Goal: Transaction & Acquisition: Purchase product/service

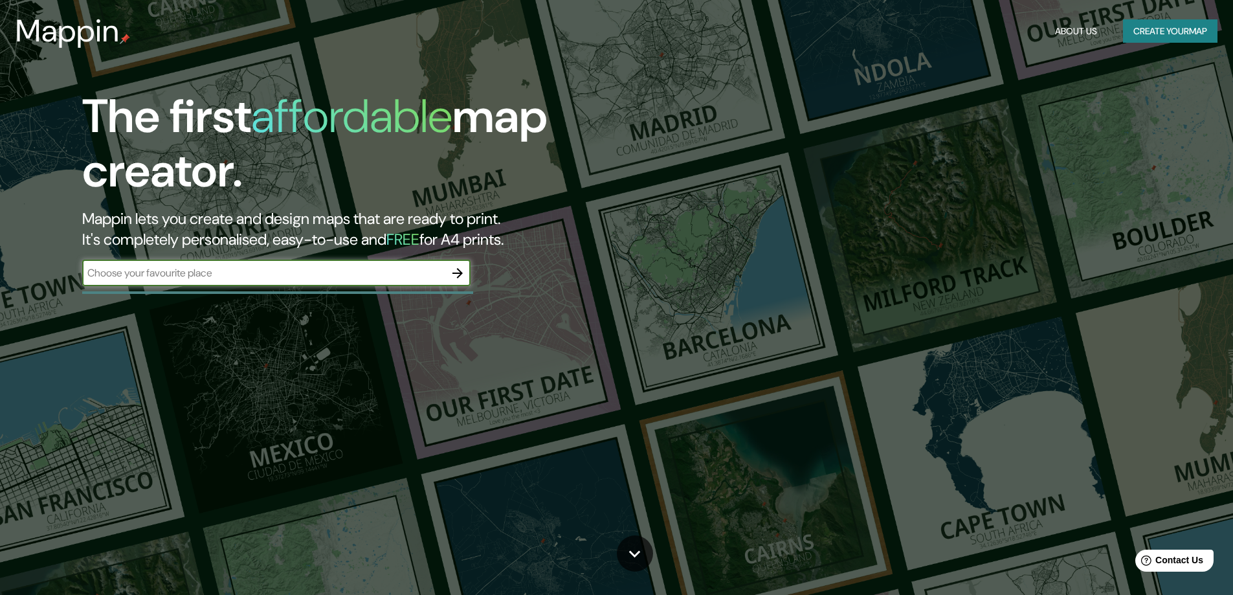
click at [197, 277] on input "text" at bounding box center [263, 272] width 362 height 15
type input "[GEOGRAPHIC_DATA]"
click at [462, 267] on icon "button" at bounding box center [458, 273] width 16 height 16
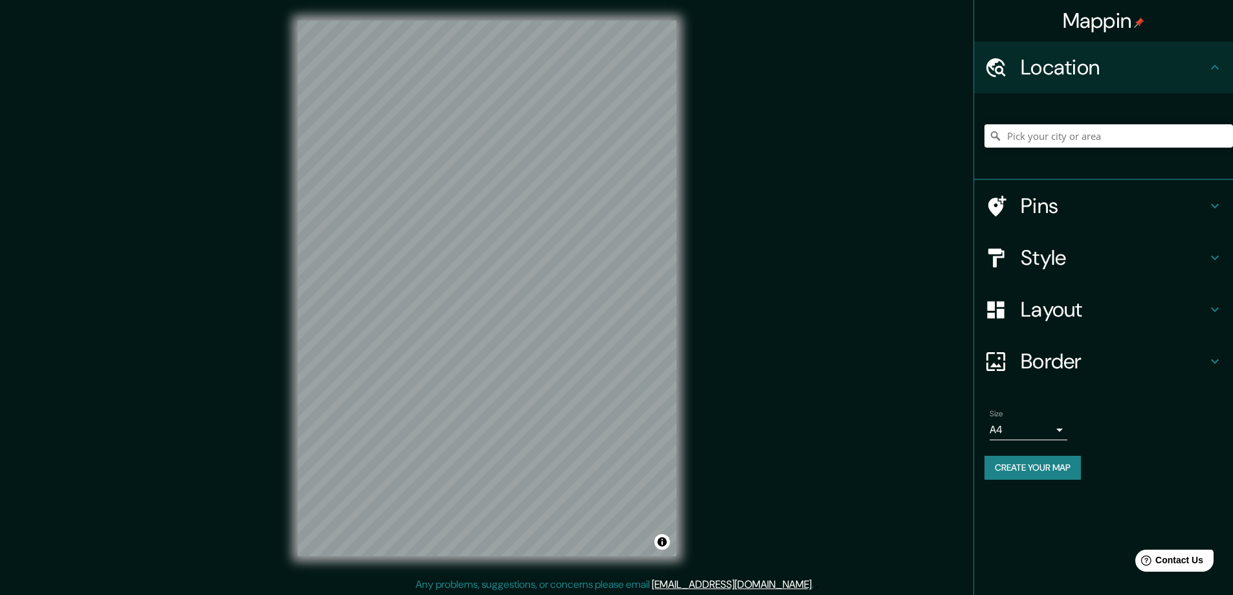
click at [1211, 200] on icon at bounding box center [1215, 206] width 16 height 16
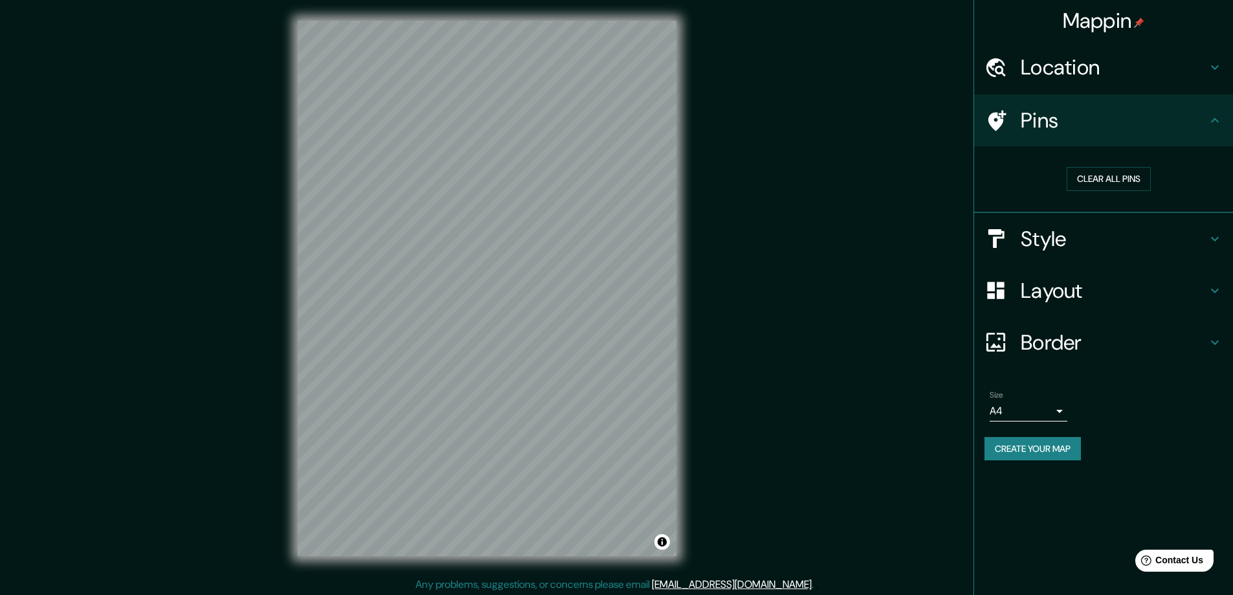
click at [1127, 82] on div "Location" at bounding box center [1103, 67] width 259 height 52
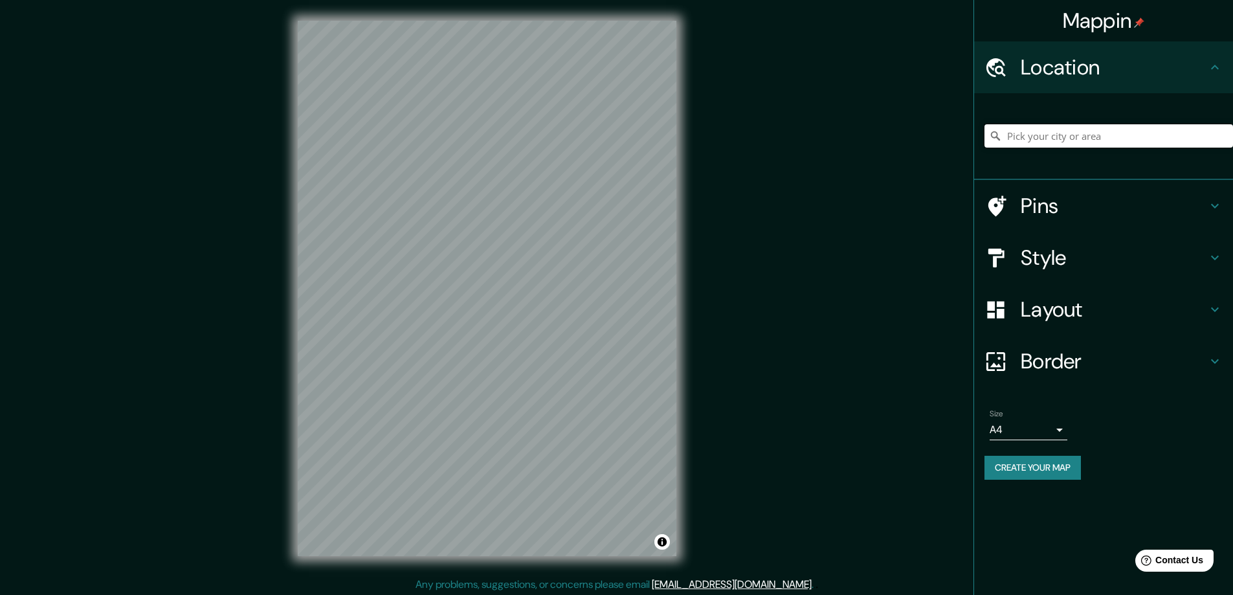
click at [1078, 133] on input "Pick your city or area" at bounding box center [1109, 135] width 249 height 23
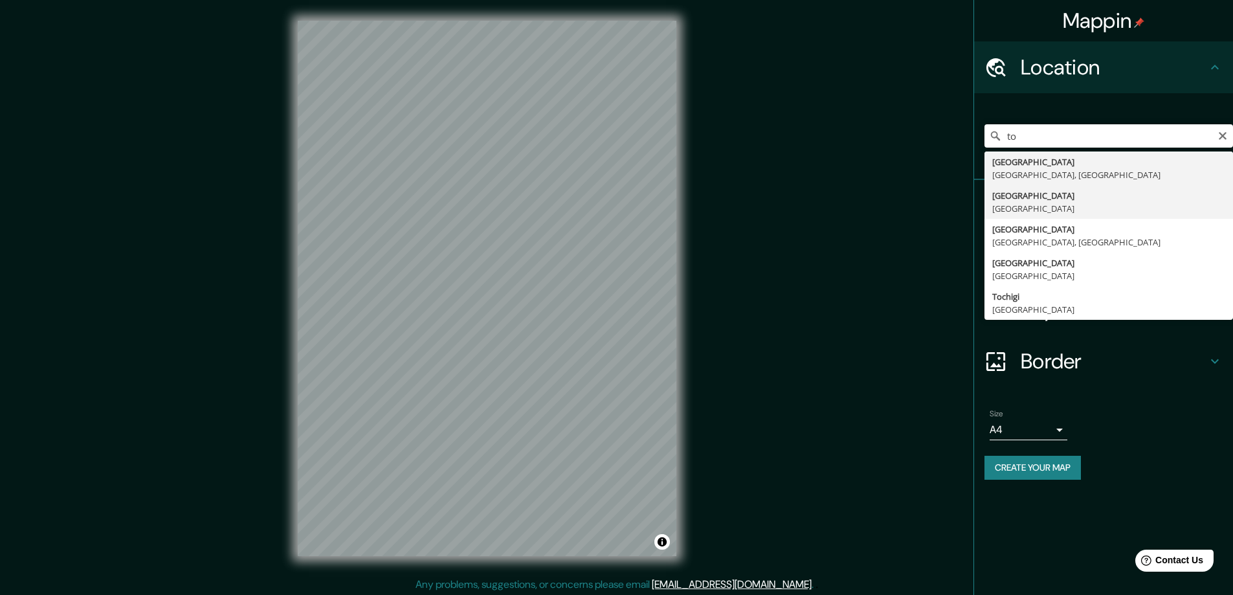
type input "[GEOGRAPHIC_DATA], [GEOGRAPHIC_DATA]"
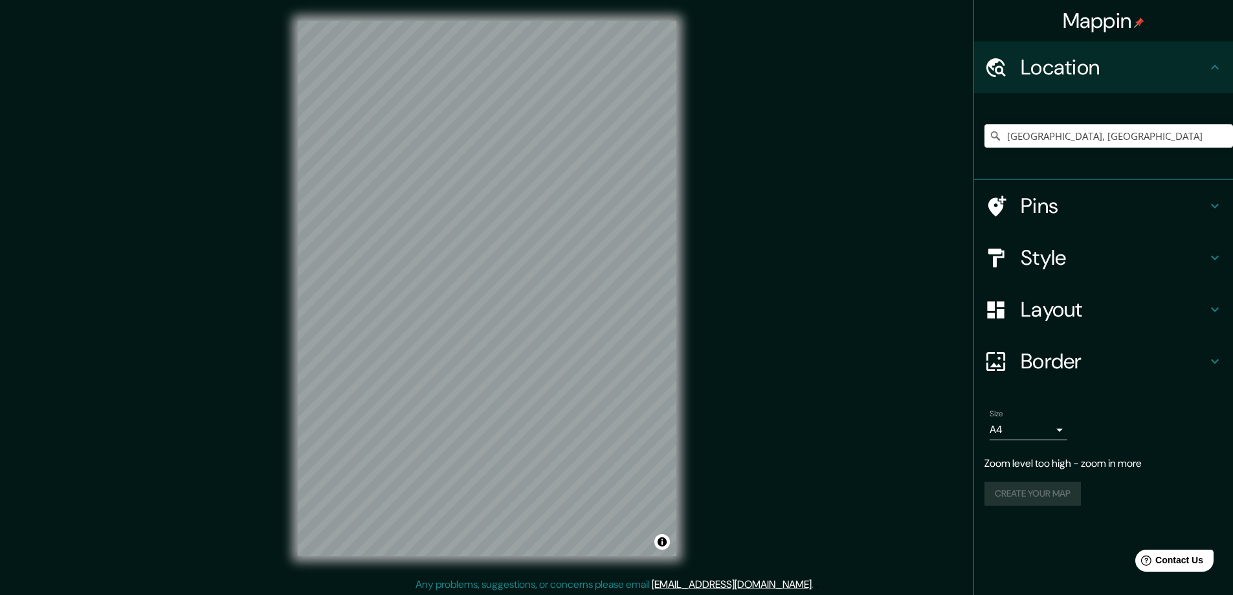
click at [740, 215] on div "Mappin Location [GEOGRAPHIC_DATA], [GEOGRAPHIC_DATA] Pins Style Layout Border C…" at bounding box center [616, 298] width 1233 height 597
click at [1051, 143] on input "[GEOGRAPHIC_DATA], [GEOGRAPHIC_DATA]" at bounding box center [1109, 135] width 249 height 23
click at [1214, 136] on input "[GEOGRAPHIC_DATA], [GEOGRAPHIC_DATA]" at bounding box center [1109, 135] width 249 height 23
click at [1217, 136] on input "[GEOGRAPHIC_DATA], [GEOGRAPHIC_DATA]" at bounding box center [1109, 135] width 249 height 23
click at [1221, 137] on icon "Clear" at bounding box center [1223, 136] width 10 height 10
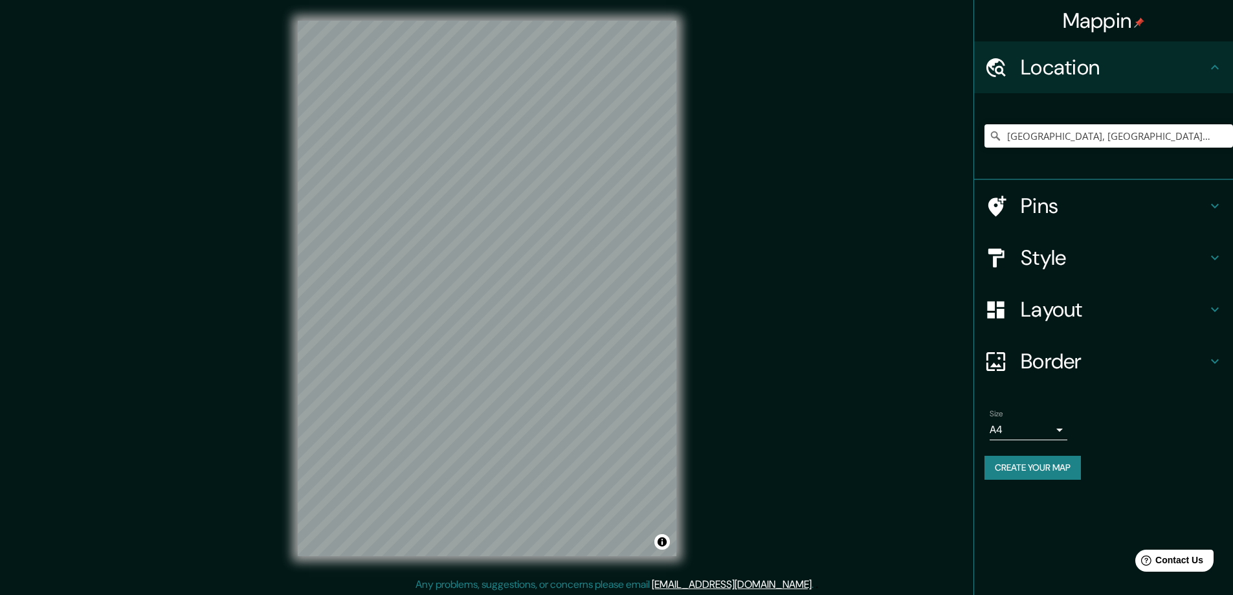
click at [1094, 208] on h4 "Pins" at bounding box center [1114, 206] width 186 height 26
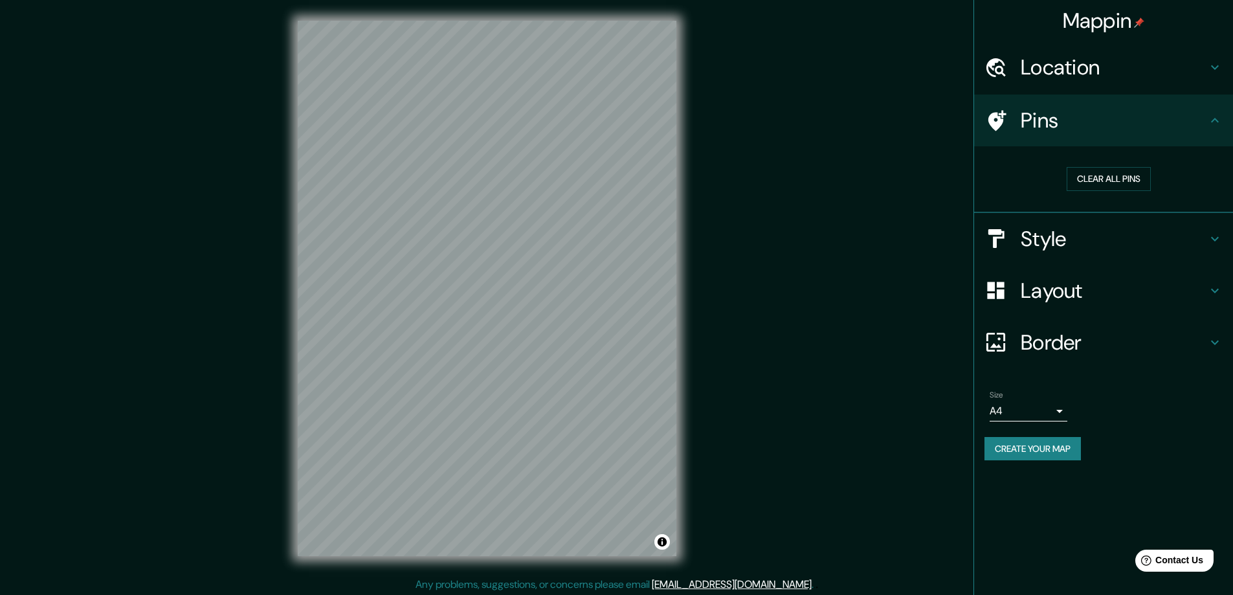
click at [1001, 112] on icon at bounding box center [996, 120] width 23 height 23
drag, startPoint x: 1000, startPoint y: 115, endPoint x: 717, endPoint y: 203, distance: 296.9
click at [717, 203] on div "Mappin Location [GEOGRAPHIC_DATA], [GEOGRAPHIC_DATA], [GEOGRAPHIC_DATA] Pins Cl…" at bounding box center [616, 298] width 1233 height 597
click at [1140, 78] on h4 "Location" at bounding box center [1114, 67] width 186 height 26
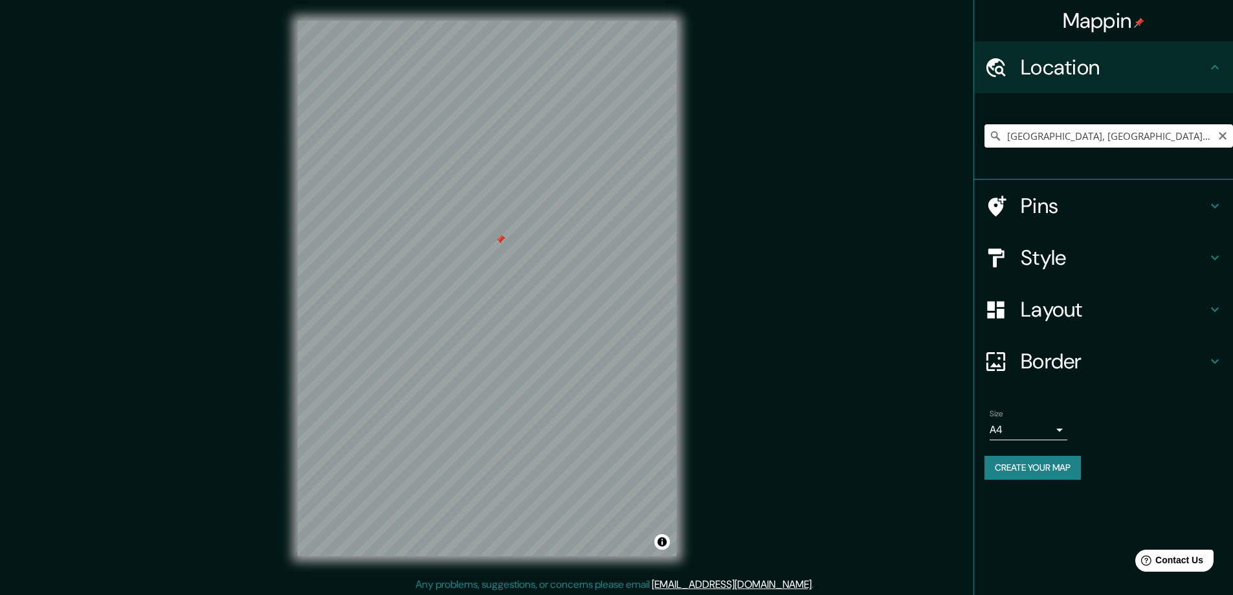
click at [1114, 133] on input "[GEOGRAPHIC_DATA], [GEOGRAPHIC_DATA], [GEOGRAPHIC_DATA]" at bounding box center [1109, 135] width 249 height 23
drag, startPoint x: 1196, startPoint y: 131, endPoint x: 975, endPoint y: 137, distance: 220.8
click at [975, 137] on div "[GEOGRAPHIC_DATA], [GEOGRAPHIC_DATA], [GEOGRAPHIC_DATA]" at bounding box center [1103, 136] width 259 height 87
drag, startPoint x: 1093, startPoint y: 137, endPoint x: 994, endPoint y: 126, distance: 99.6
click at [994, 126] on input "[GEOGRAPHIC_DATA], [GEOGRAPHIC_DATA]" at bounding box center [1109, 135] width 249 height 23
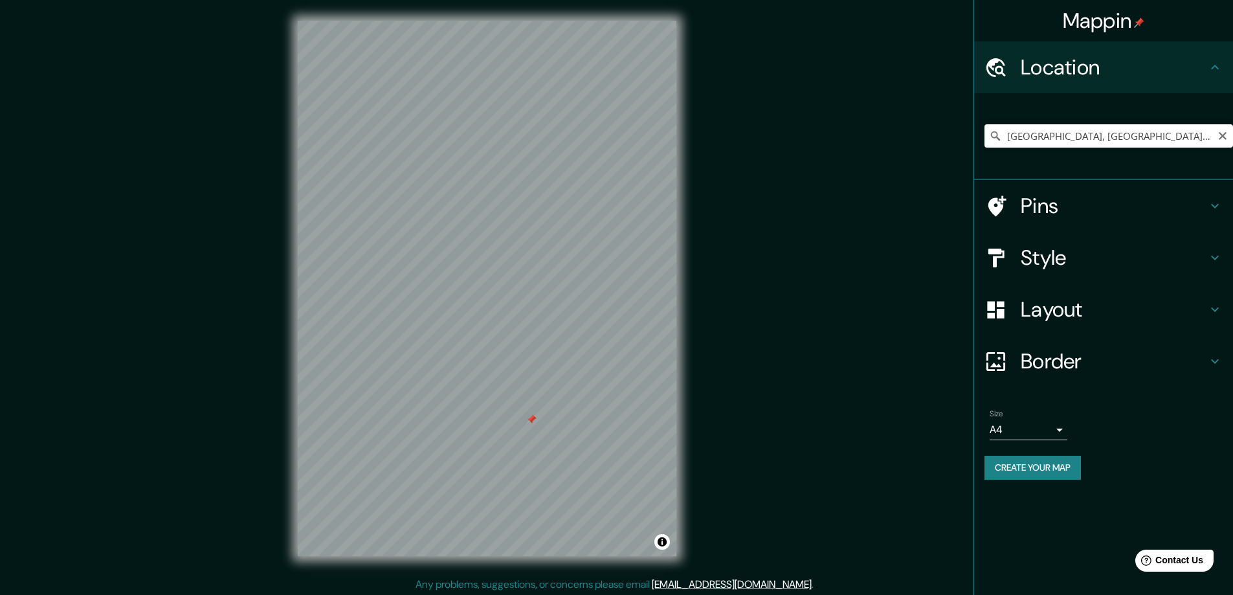
drag, startPoint x: 1106, startPoint y: 131, endPoint x: 940, endPoint y: 129, distance: 166.4
click at [940, 129] on div "Mappin Location [GEOGRAPHIC_DATA], [GEOGRAPHIC_DATA], [GEOGRAPHIC_DATA] Pins St…" at bounding box center [616, 298] width 1233 height 597
drag, startPoint x: 1100, startPoint y: 131, endPoint x: 938, endPoint y: 131, distance: 162.5
click at [938, 131] on div "Mappin Location Ine [GEOGRAPHIC_DATA], [GEOGRAPHIC_DATA], [GEOGRAPHIC_DATA], [G…" at bounding box center [616, 298] width 1233 height 597
drag, startPoint x: 1146, startPoint y: 133, endPoint x: 980, endPoint y: 137, distance: 165.7
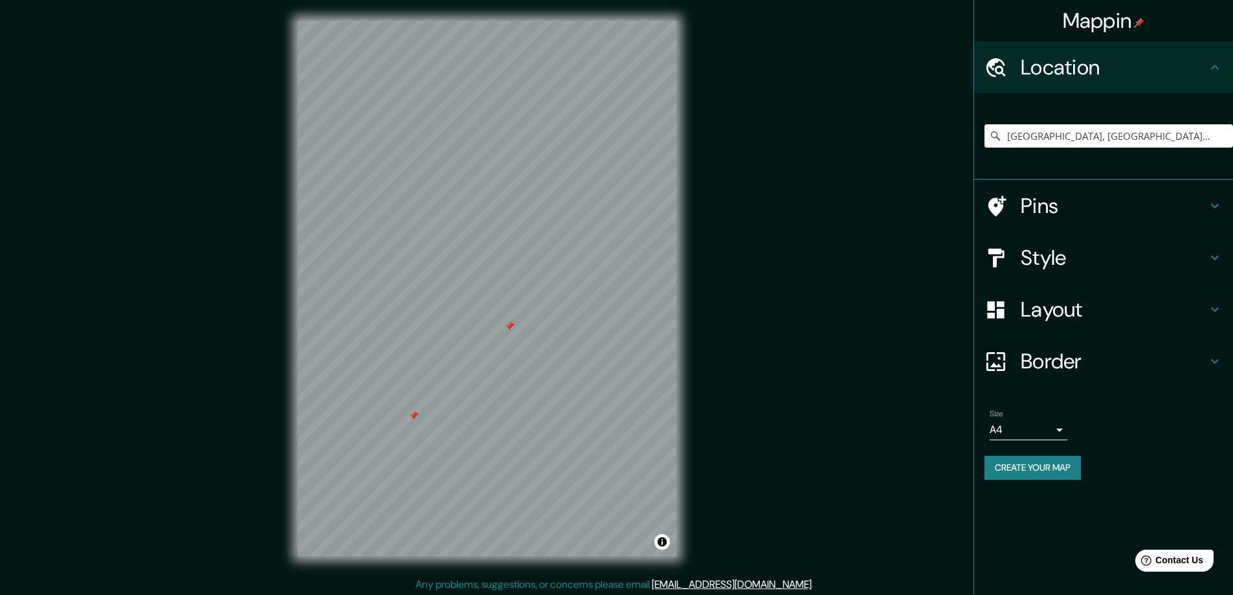
click at [980, 137] on div "[GEOGRAPHIC_DATA], [GEOGRAPHIC_DATA], [GEOGRAPHIC_DATA]" at bounding box center [1103, 136] width 259 height 87
drag, startPoint x: 1141, startPoint y: 137, endPoint x: 1002, endPoint y: 140, distance: 139.2
click at [1002, 140] on input "[GEOGRAPHIC_DATA], [GEOGRAPHIC_DATA], [GEOGRAPHIC_DATA]" at bounding box center [1109, 135] width 249 height 23
drag, startPoint x: 1133, startPoint y: 139, endPoint x: 887, endPoint y: 121, distance: 246.6
click at [887, 121] on div "Mappin Location [GEOGRAPHIC_DATA], [GEOGRAPHIC_DATA], [GEOGRAPHIC_DATA] Pins St…" at bounding box center [616, 298] width 1233 height 597
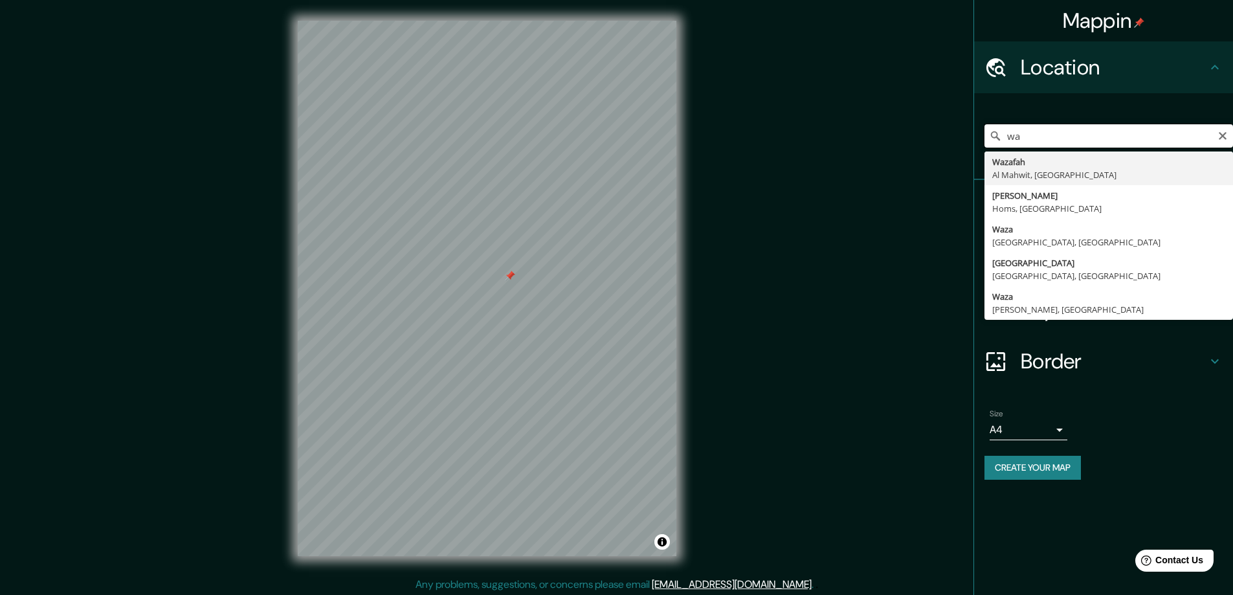
type input "w"
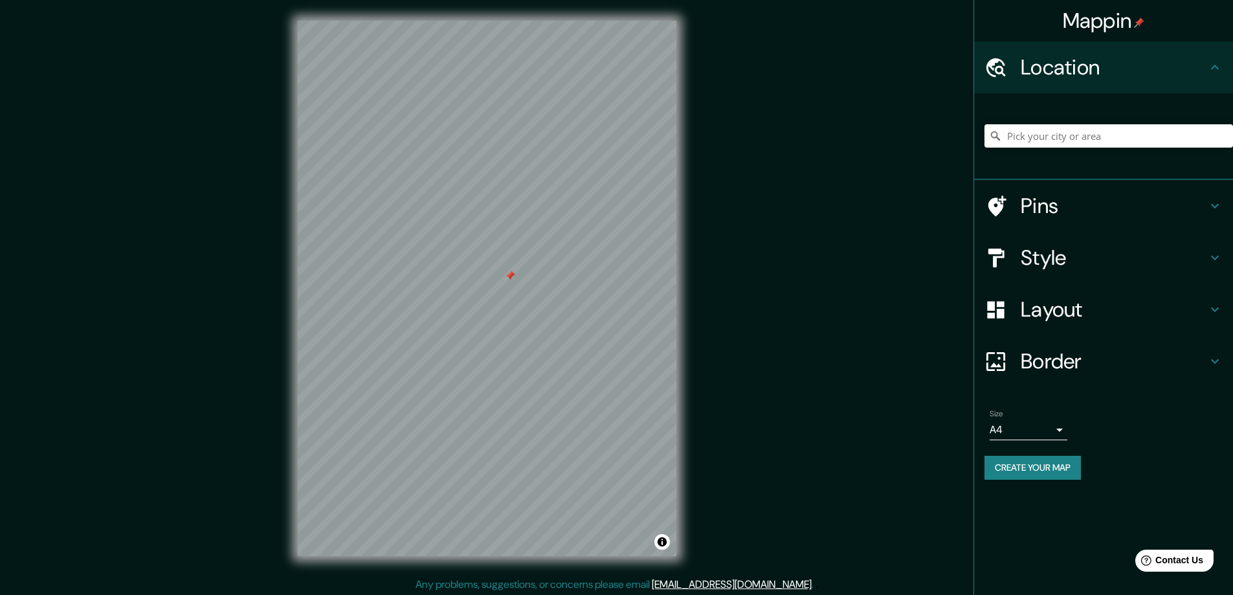
click at [1212, 251] on icon at bounding box center [1215, 258] width 16 height 16
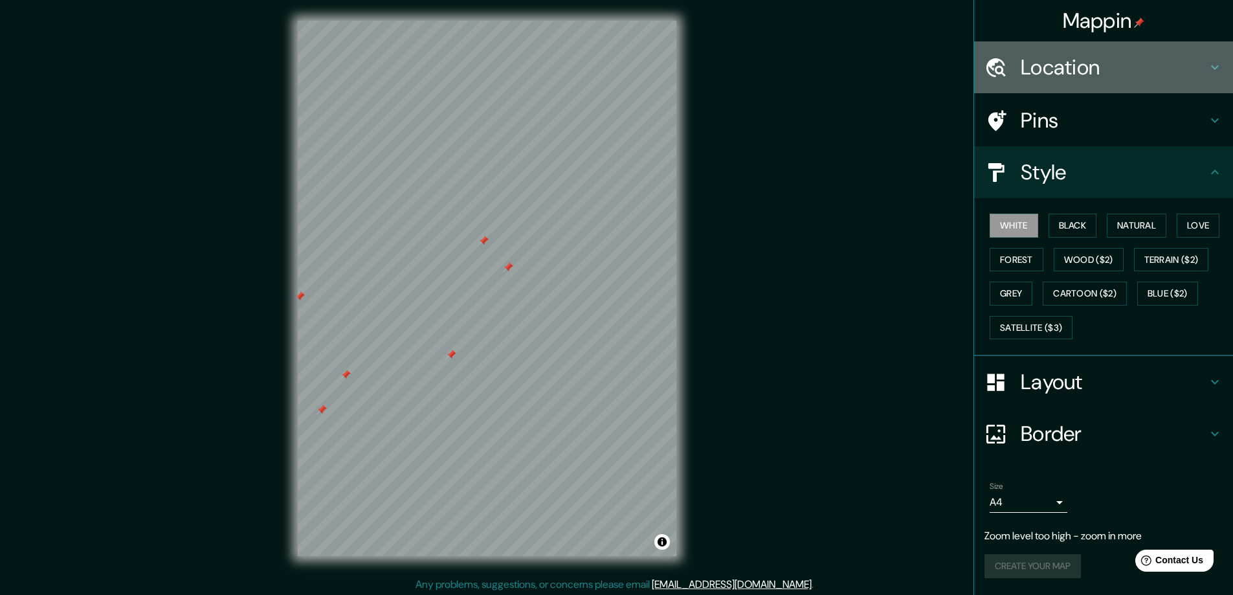
click at [1091, 71] on h4 "Location" at bounding box center [1114, 67] width 186 height 26
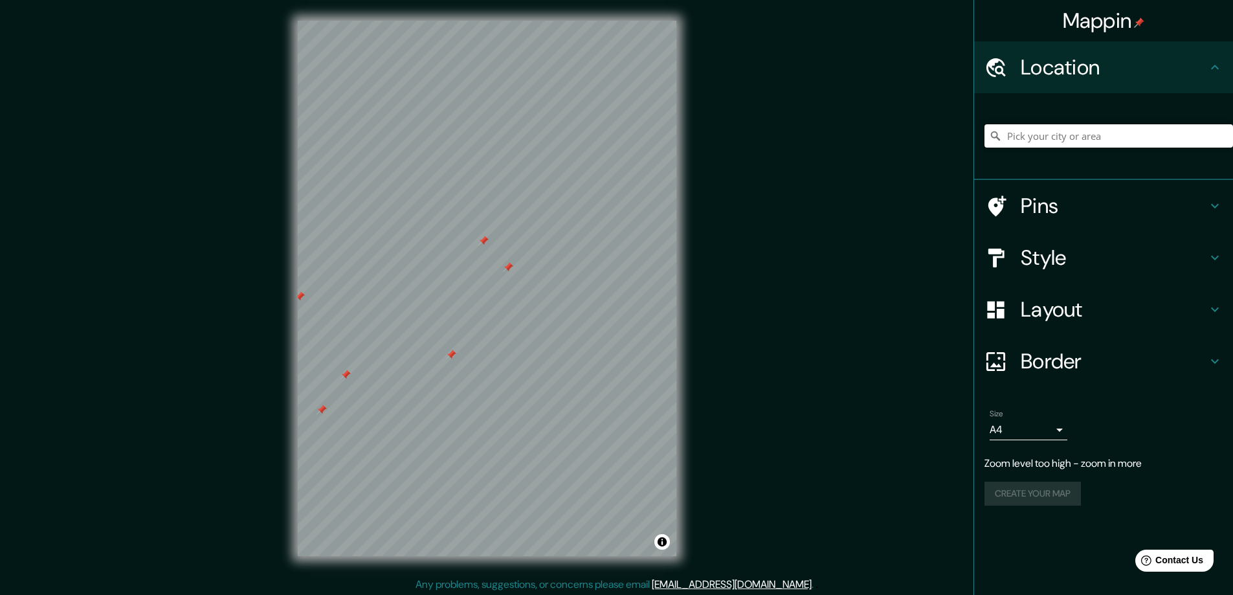
click at [1083, 143] on input "Pick your city or area" at bounding box center [1109, 135] width 249 height 23
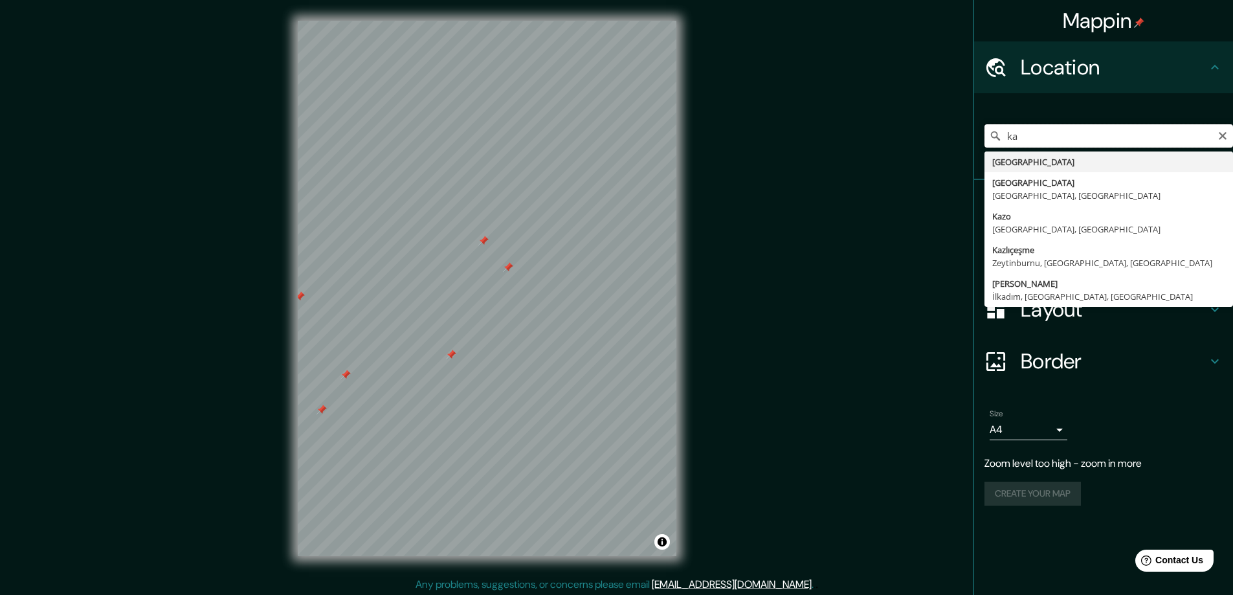
type input "k"
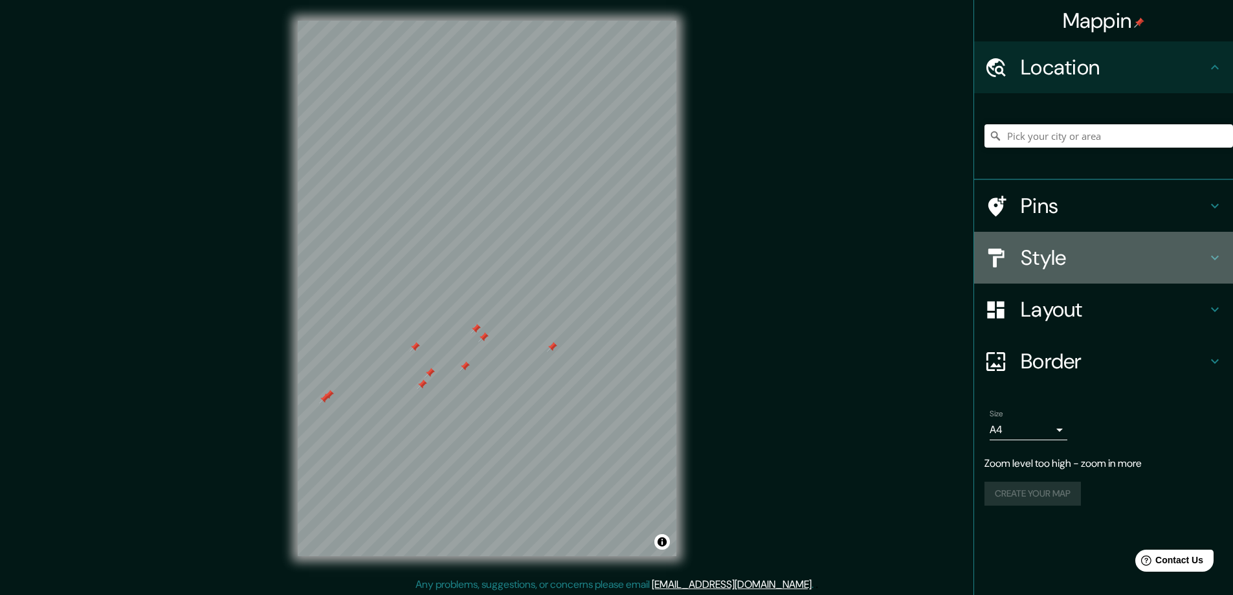
click at [1183, 263] on h4 "Style" at bounding box center [1114, 258] width 186 height 26
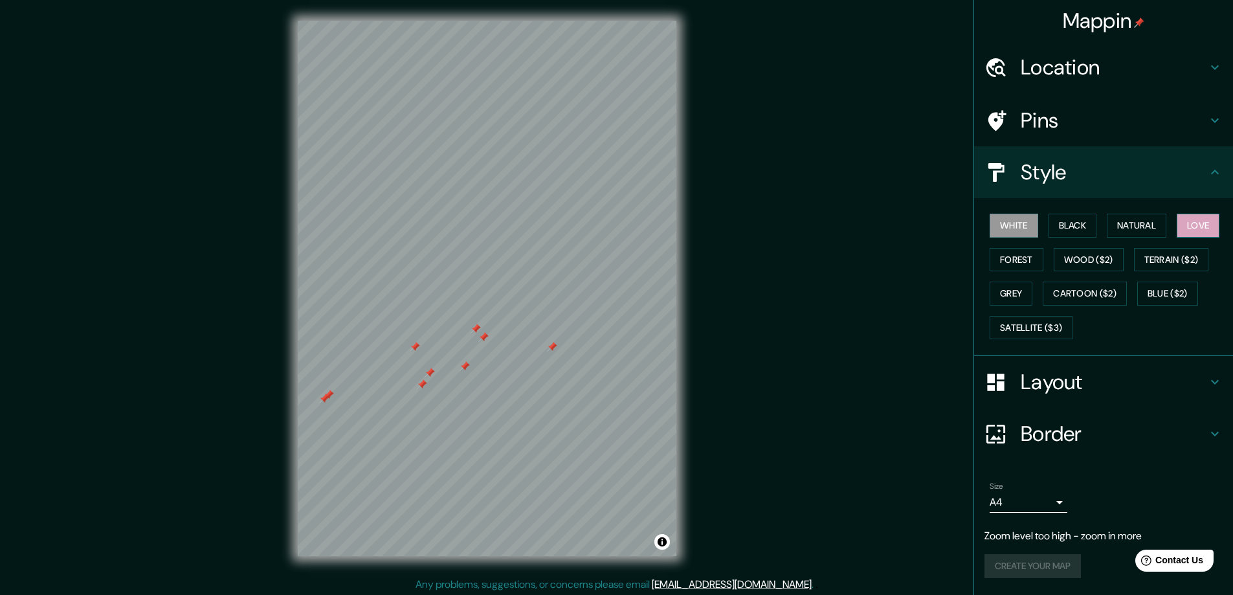
click at [1220, 223] on button "Love" at bounding box center [1198, 226] width 43 height 24
click at [1150, 230] on button "Natural" at bounding box center [1137, 226] width 60 height 24
click at [1012, 260] on button "Forest" at bounding box center [1017, 260] width 54 height 24
